Goal: Find specific page/section: Find specific page/section

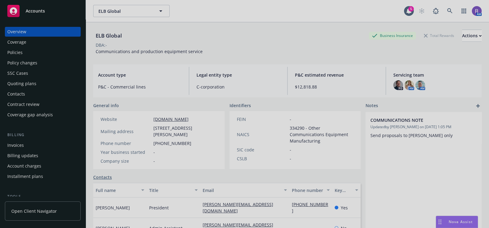
click at [446, 16] on div at bounding box center [244, 114] width 489 height 228
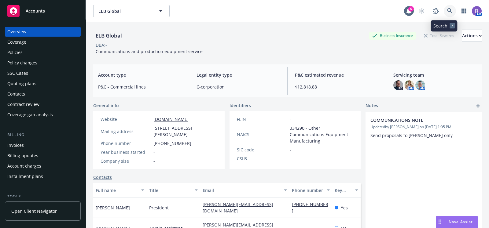
click at [443, 13] on link at bounding box center [449, 11] width 12 height 12
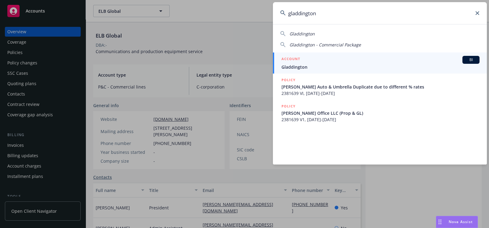
type input "gladdington"
click at [309, 71] on link "ACCOUNT BI Gladdington" at bounding box center [380, 63] width 214 height 21
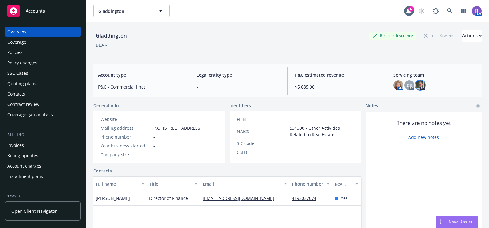
click at [415, 86] on img at bounding box center [420, 85] width 10 height 10
click at [406, 85] on span "CS" at bounding box center [408, 85] width 5 height 6
click at [395, 85] on img at bounding box center [398, 85] width 10 height 10
click at [394, 83] on img at bounding box center [398, 85] width 10 height 10
click at [393, 90] on img at bounding box center [398, 85] width 10 height 10
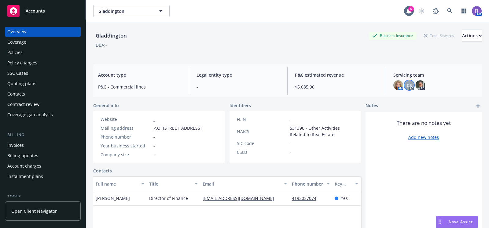
click at [408, 88] on div "CS" at bounding box center [409, 85] width 10 height 10
click at [246, 68] on div "Legal entity type -" at bounding box center [237, 81] width 93 height 28
click at [406, 87] on span "CS" at bounding box center [408, 85] width 5 height 6
click at [443, 14] on link at bounding box center [449, 11] width 12 height 12
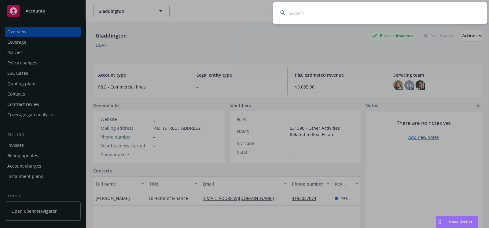
click at [330, 11] on input at bounding box center [380, 13] width 214 height 22
click at [324, 7] on input at bounding box center [380, 13] width 214 height 22
type input "G"
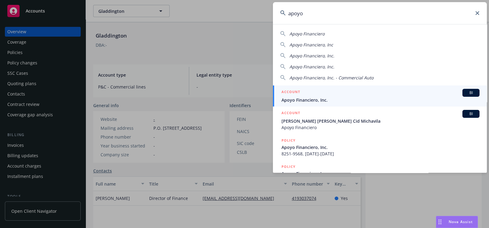
type input "apoyo"
click at [308, 92] on div "ACCOUNT BI" at bounding box center [380, 93] width 198 height 8
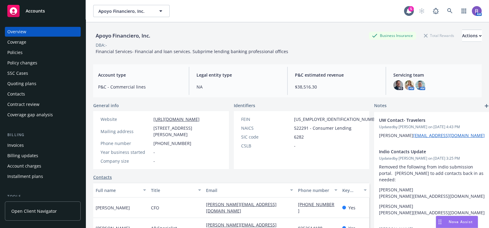
click at [36, 85] on div "Quoting plans" at bounding box center [42, 84] width 71 height 10
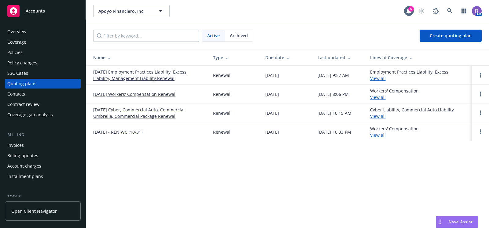
click at [126, 79] on link "[DATE] Employment Practices Liability, Excess Liability, Management Liability R…" at bounding box center [148, 75] width 110 height 13
